Goal: Information Seeking & Learning: Learn about a topic

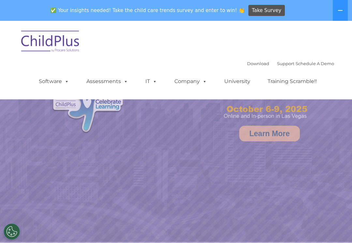
select select "MEDIUM"
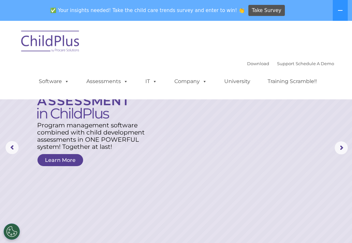
click at [58, 82] on link "Software" at bounding box center [53, 81] width 43 height 13
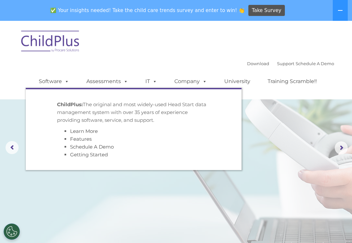
click at [111, 79] on link "Assessments" at bounding box center [107, 81] width 55 height 13
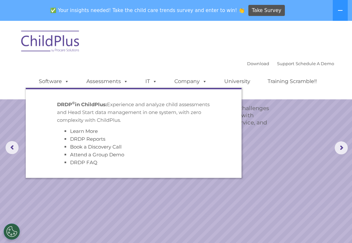
click at [155, 83] on span at bounding box center [153, 81] width 7 height 6
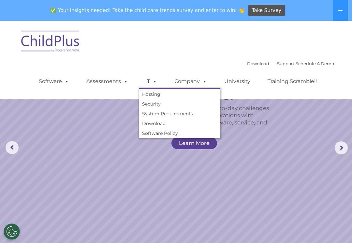
click at [179, 116] on link "System Requirements" at bounding box center [180, 114] width 82 height 10
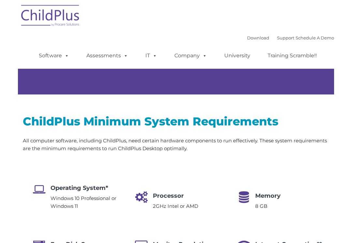
type input ""
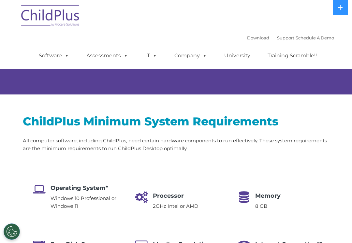
select select "MEDIUM"
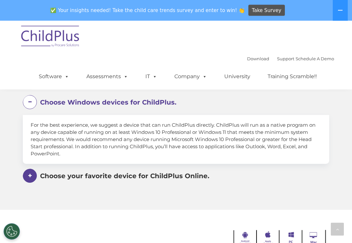
scroll to position [383, 0]
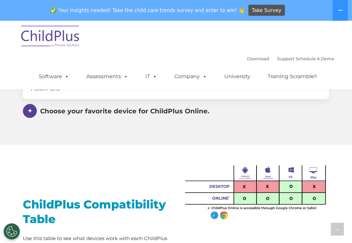
click at [33, 112] on span at bounding box center [30, 111] width 14 height 14
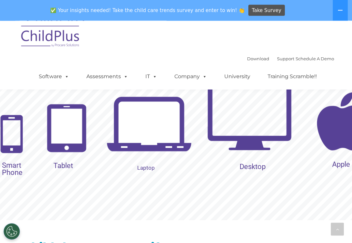
scroll to position [714, 0]
click at [70, 125] on img at bounding box center [67, 128] width 46 height 54
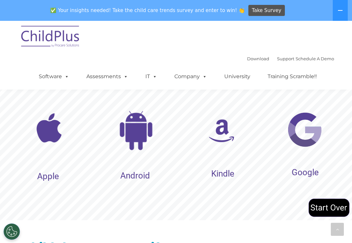
click at [51, 130] on img at bounding box center [49, 128] width 43 height 43
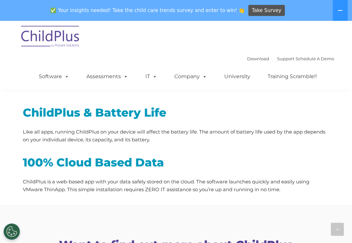
scroll to position [849, 0]
click at [258, 56] on link "Download" at bounding box center [258, 58] width 22 height 5
